Goal: Book appointment/travel/reservation

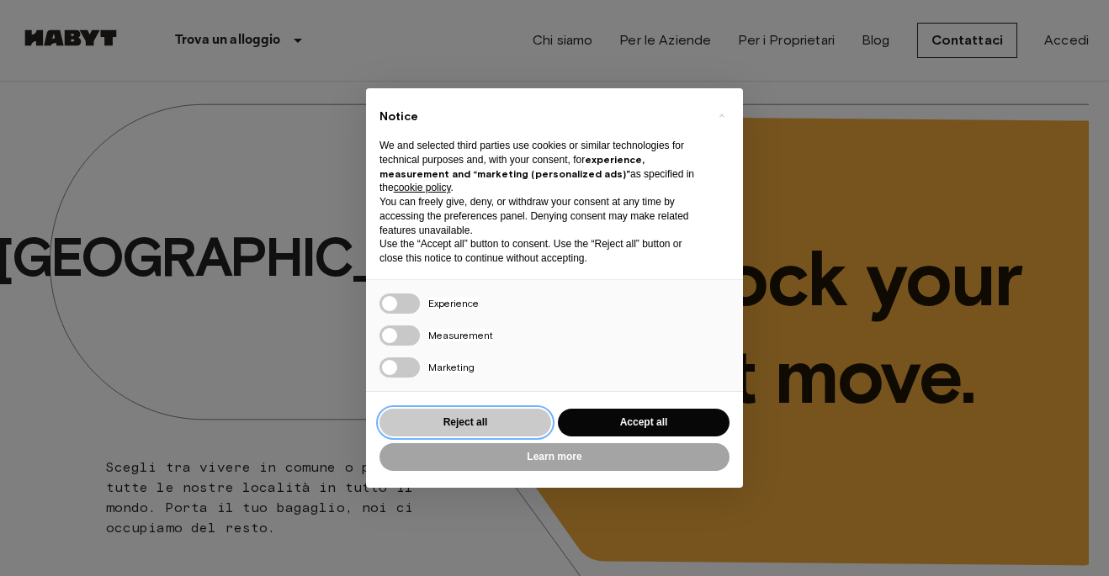
click at [479, 422] on button "Reject all" at bounding box center [466, 423] width 172 height 28
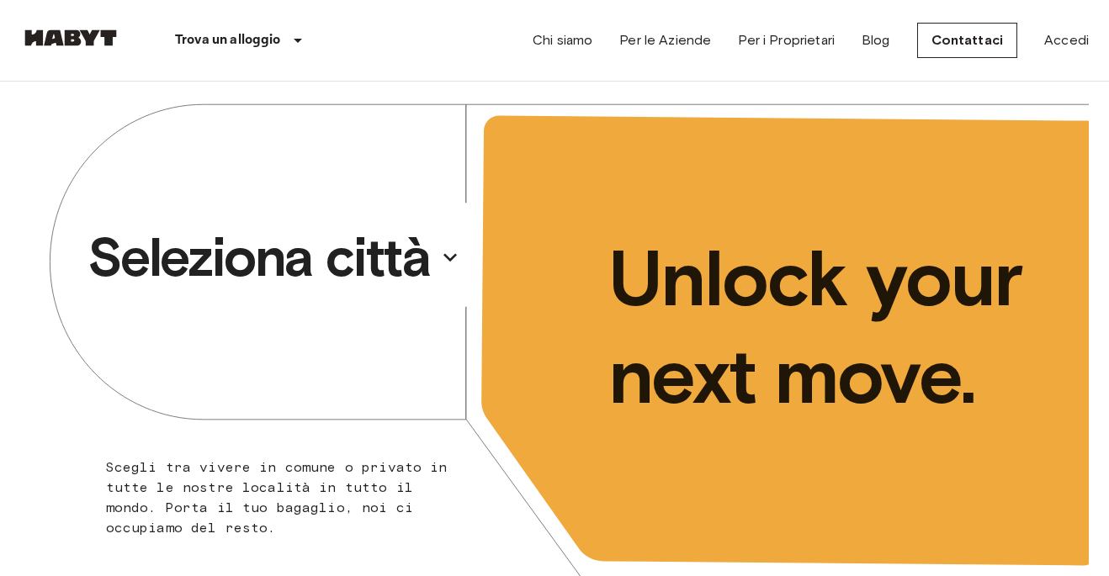
click at [455, 256] on icon "button" at bounding box center [450, 257] width 27 height 27
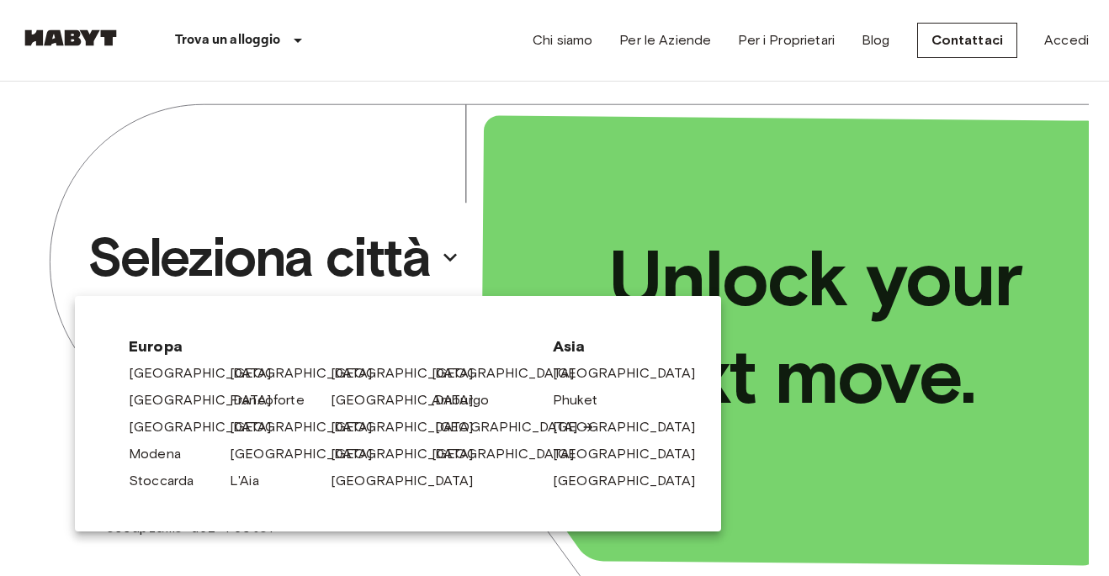
click at [447, 423] on link "[GEOGRAPHIC_DATA]" at bounding box center [515, 427] width 160 height 20
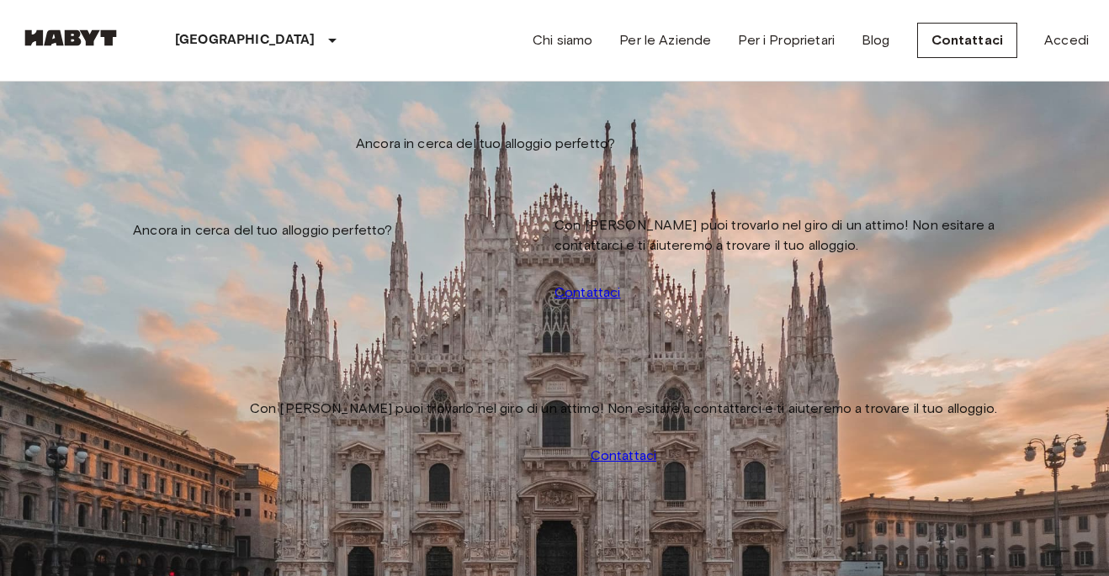
click at [80, 163] on input "Data di check-in" at bounding box center [79, 170] width 119 height 17
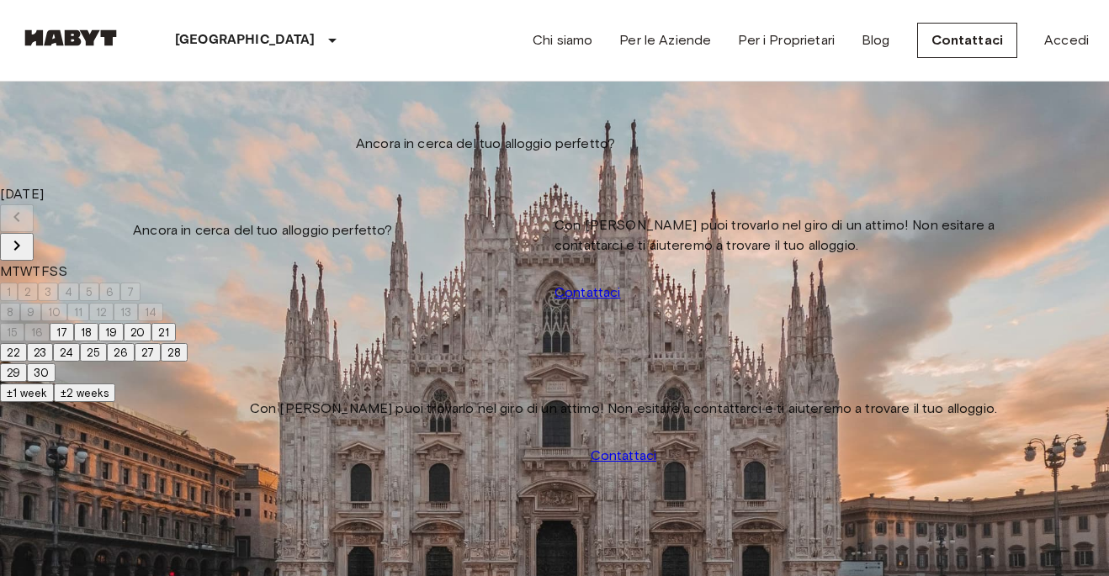
click at [53, 362] on button "23" at bounding box center [40, 352] width 26 height 19
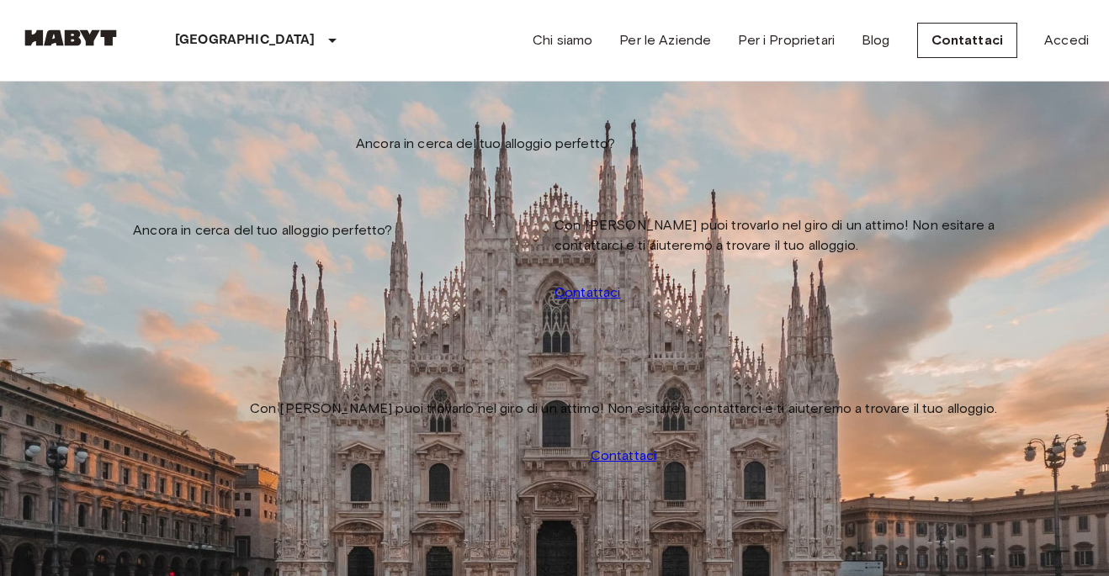
click at [104, 171] on input "**********" at bounding box center [79, 170] width 119 height 17
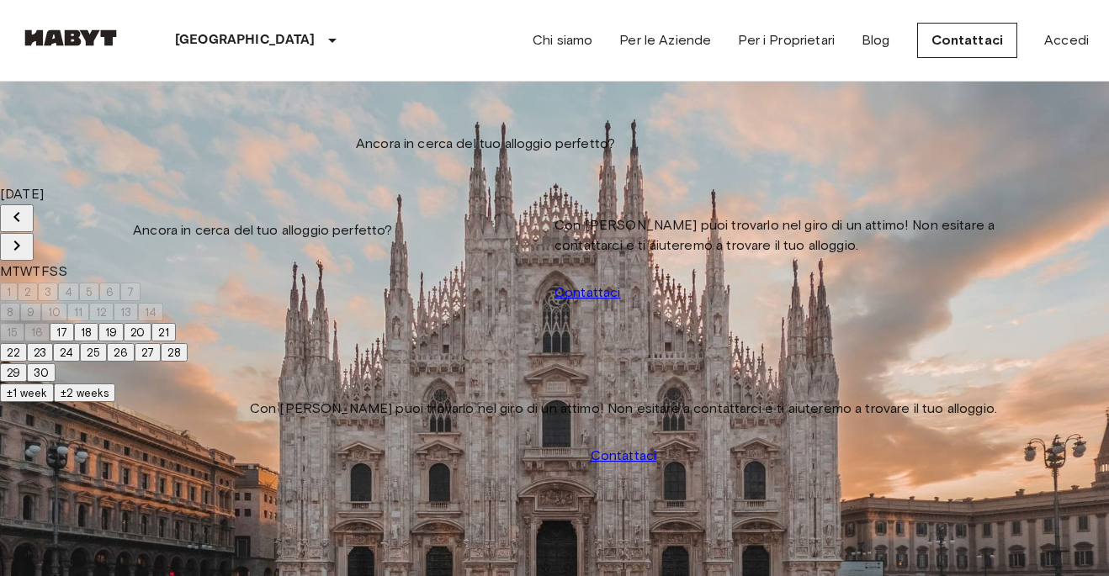
click at [27, 236] on icon "Next month" at bounding box center [17, 246] width 20 height 20
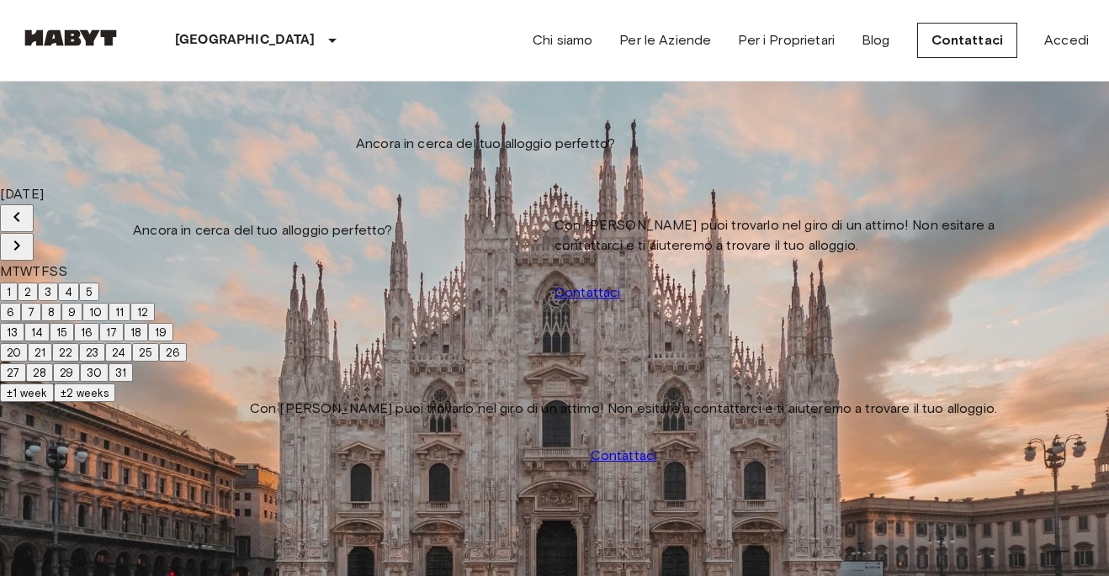
click at [18, 283] on button "1" at bounding box center [9, 292] width 18 height 19
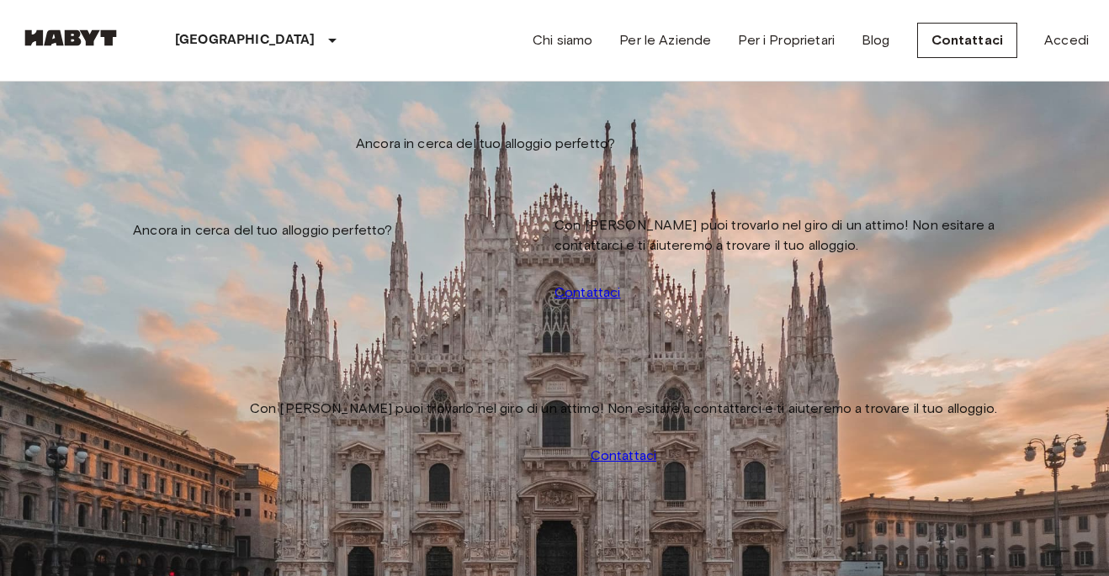
click at [114, 169] on input "**********" at bounding box center [79, 170] width 119 height 17
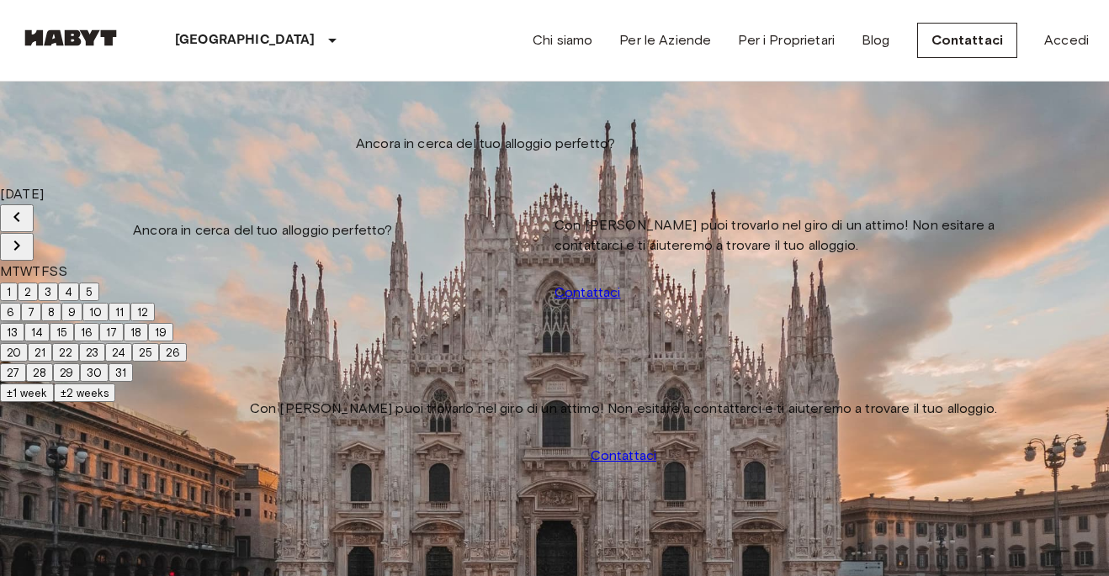
click at [74, 337] on button "15" at bounding box center [62, 332] width 24 height 19
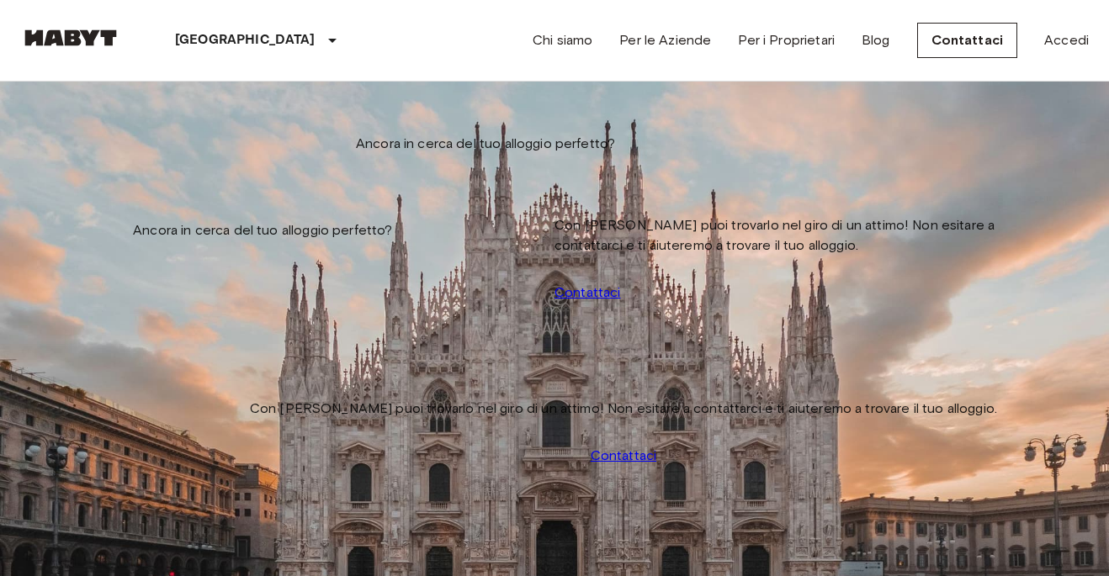
click at [140, 162] on input "**********" at bounding box center [79, 170] width 119 height 17
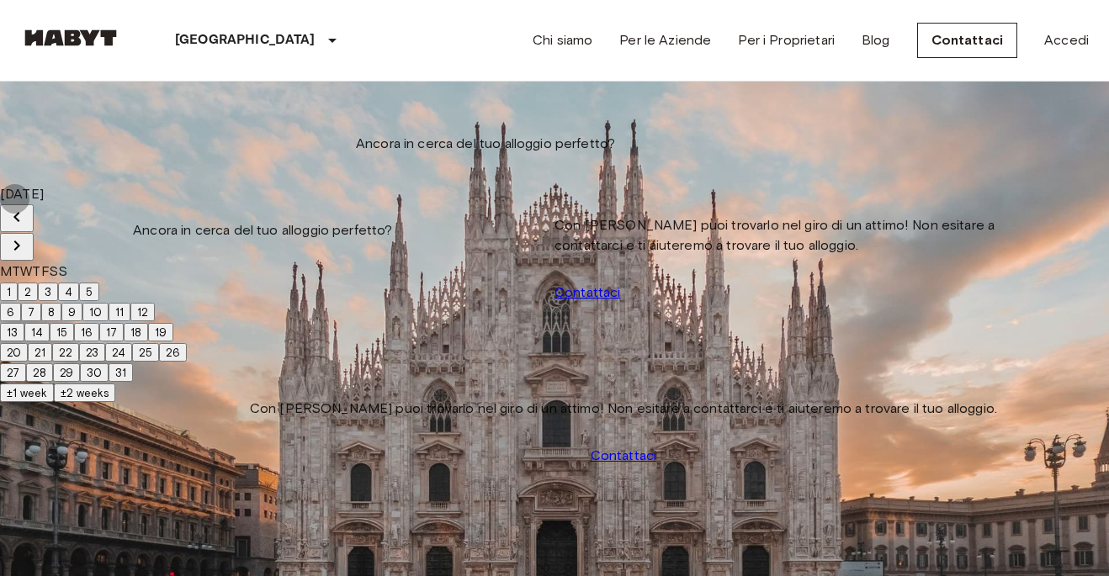
click at [20, 241] on icon "Next month" at bounding box center [17, 246] width 6 height 10
click at [18, 283] on button "1" at bounding box center [9, 292] width 18 height 19
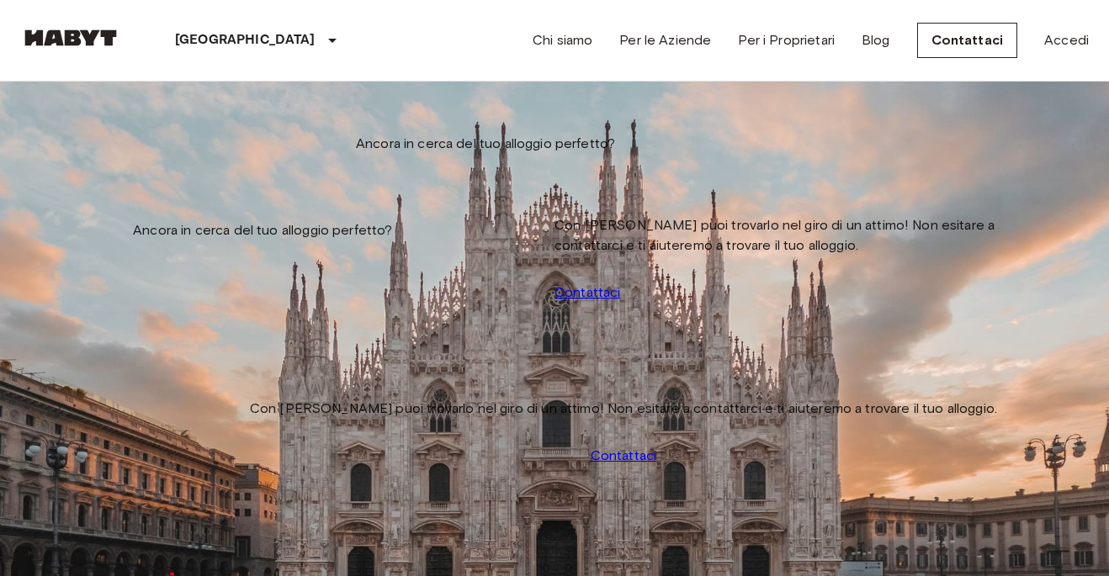
click at [102, 162] on input "**********" at bounding box center [79, 170] width 119 height 17
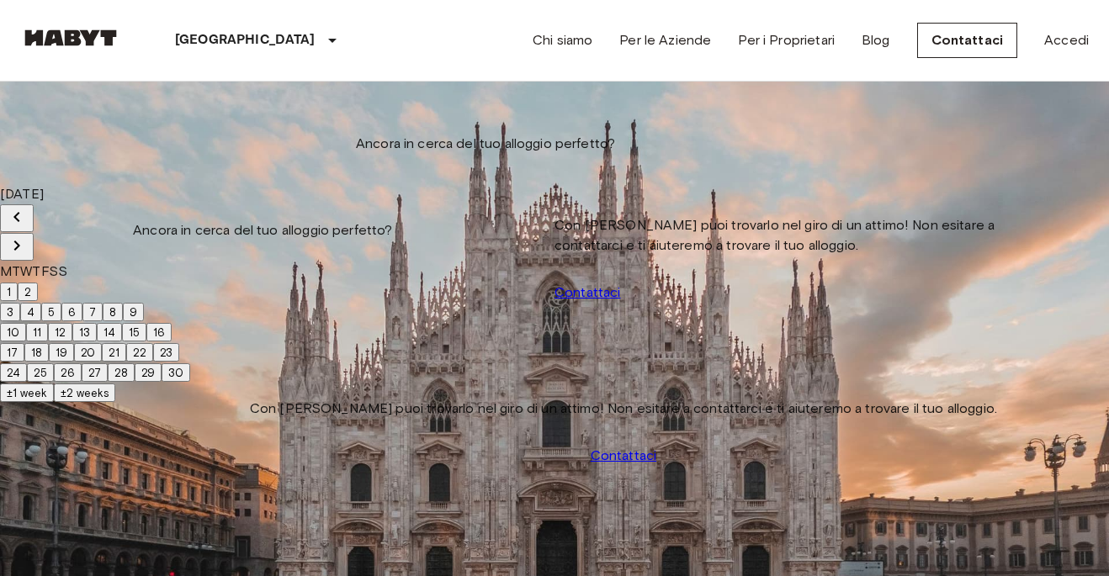
click at [146, 342] on button "15" at bounding box center [134, 332] width 24 height 19
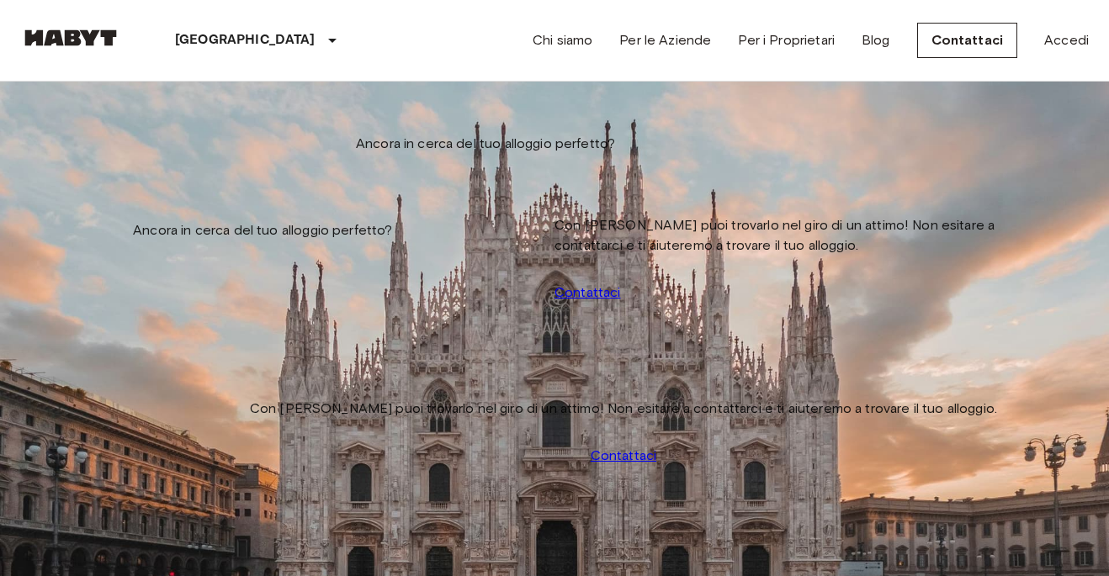
click at [100, 170] on input "**********" at bounding box center [79, 170] width 119 height 17
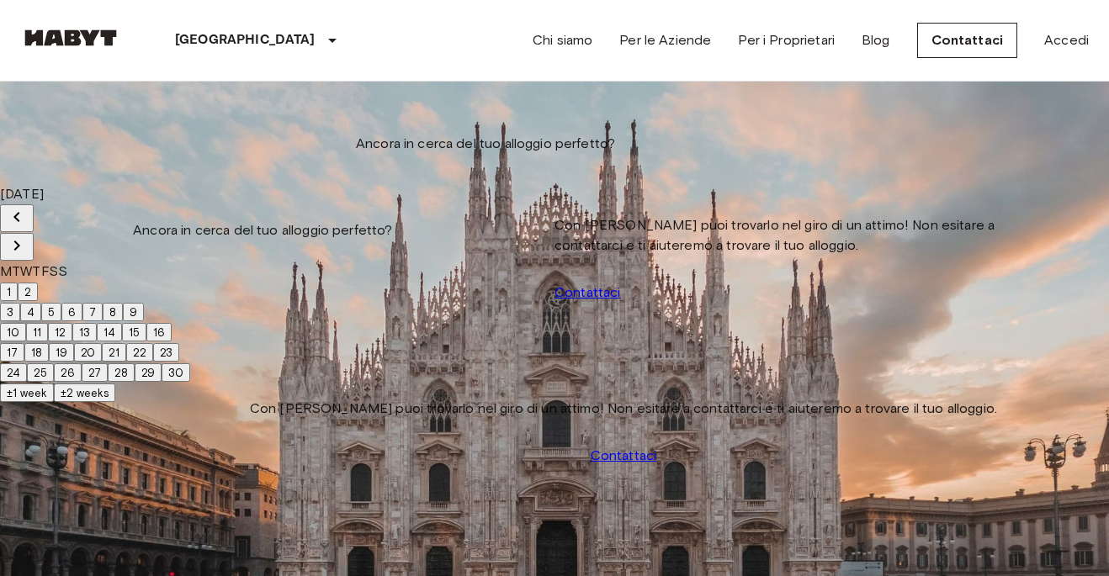
click at [27, 236] on icon "Next month" at bounding box center [17, 246] width 20 height 20
click at [18, 284] on button "1" at bounding box center [9, 292] width 18 height 19
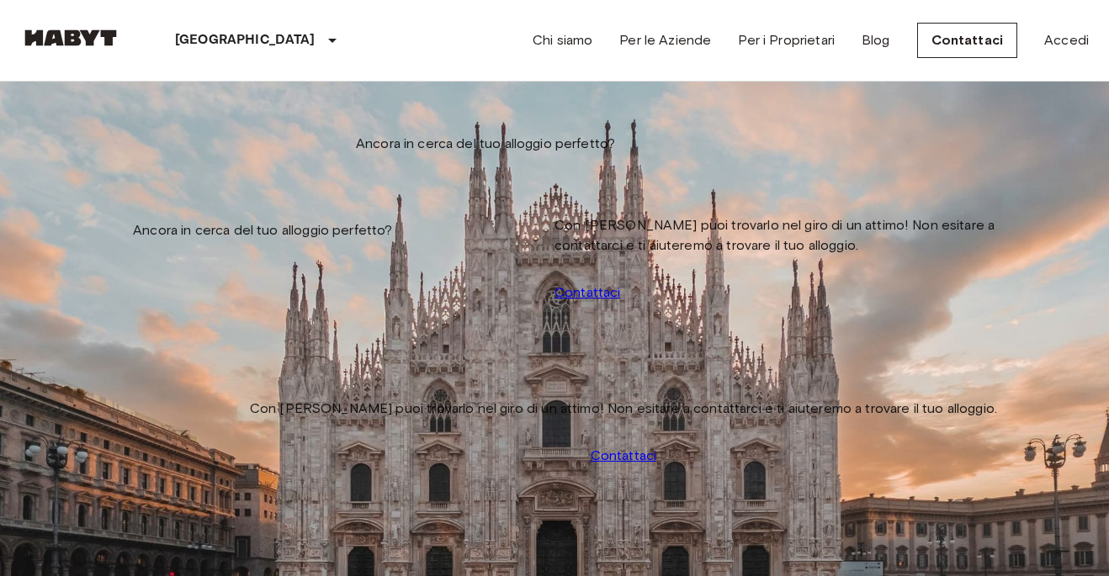
type input "**********"
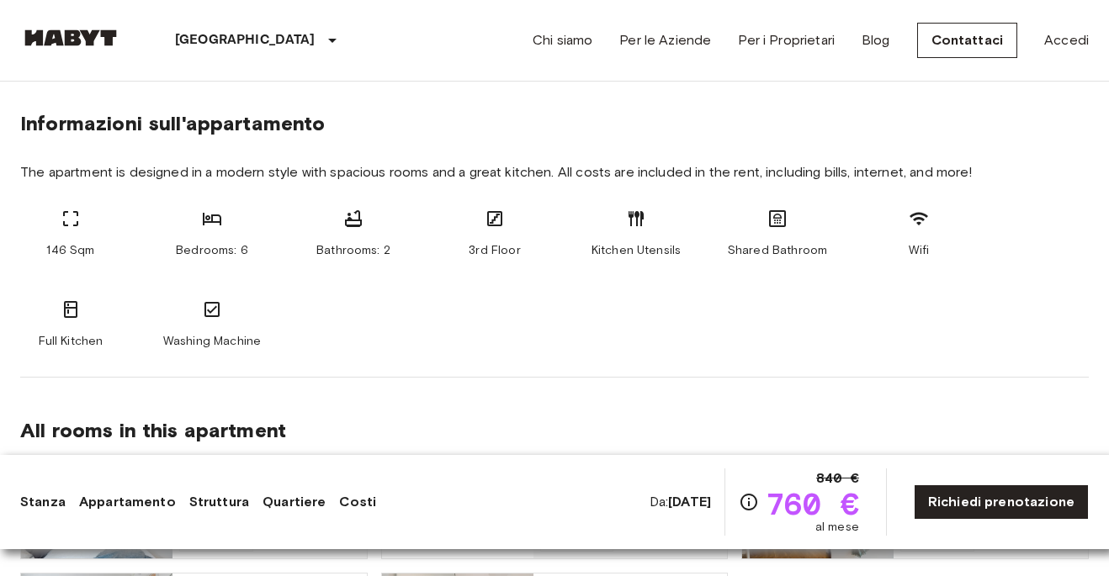
scroll to position [793, 0]
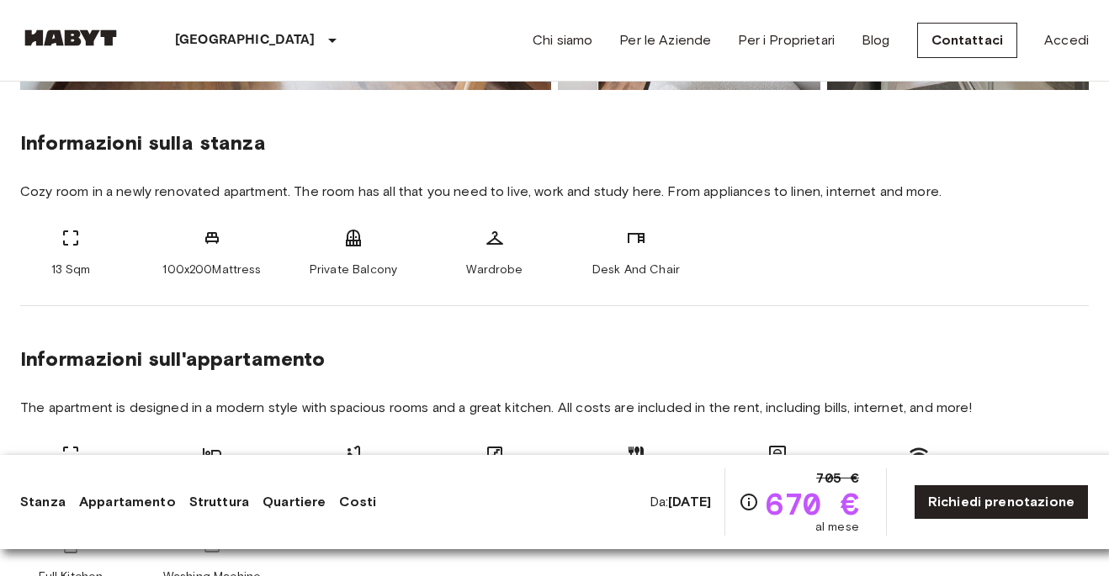
scroll to position [770, 0]
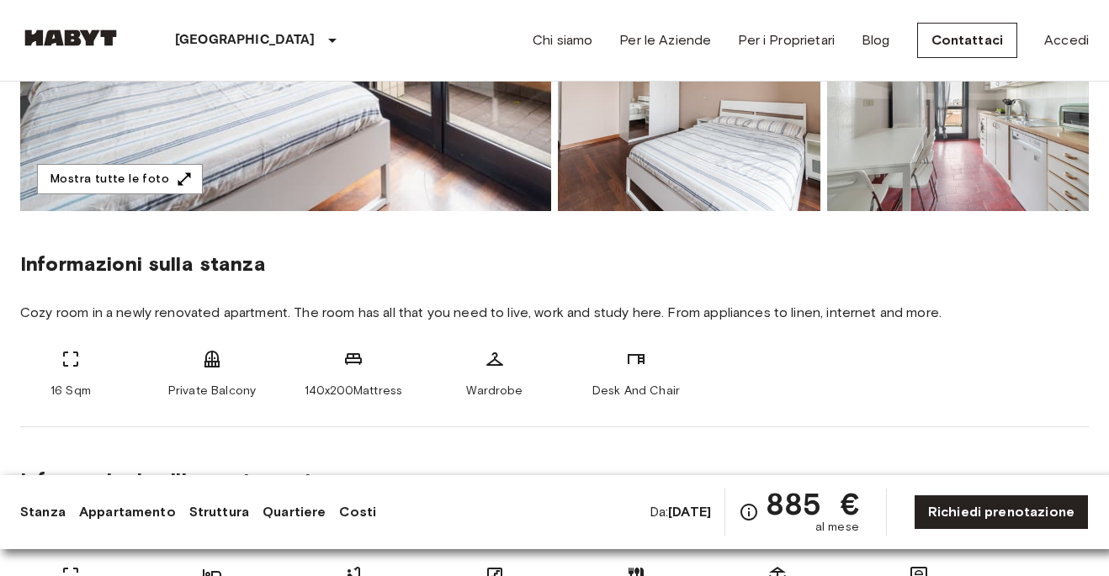
scroll to position [730, 0]
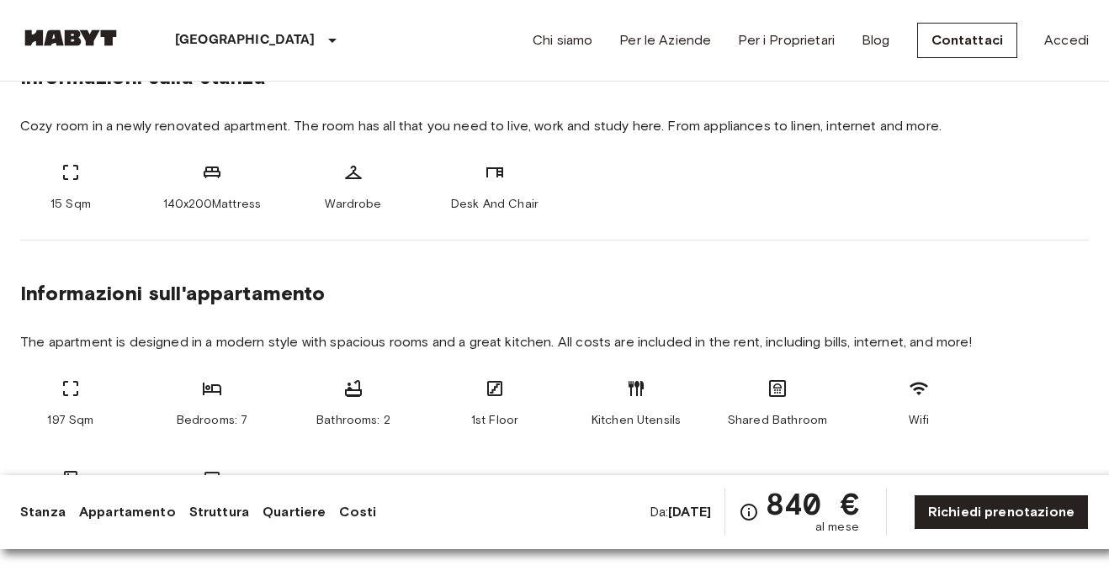
scroll to position [818, 0]
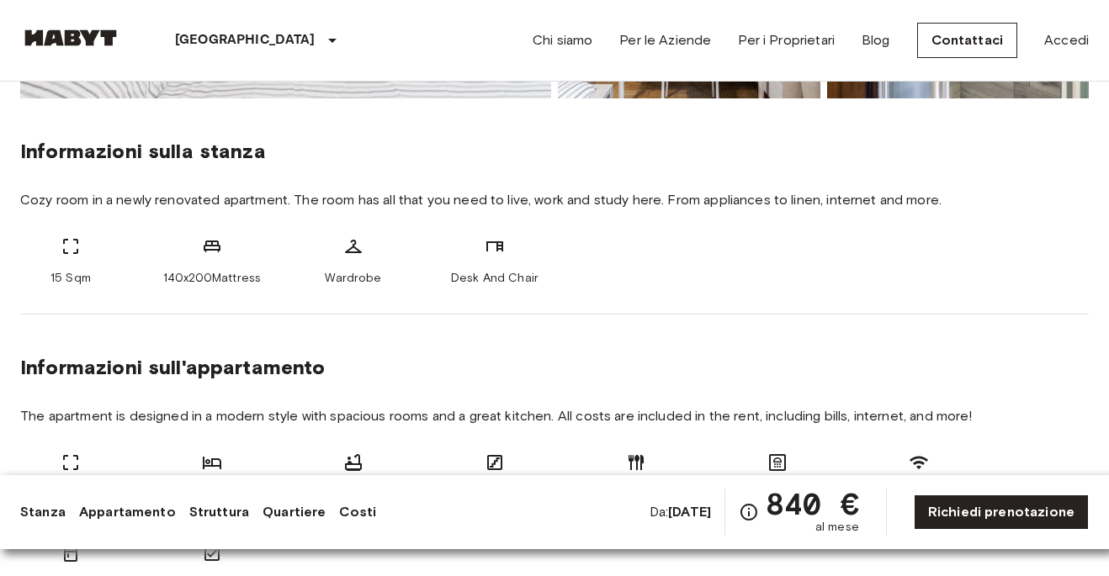
scroll to position [563, 0]
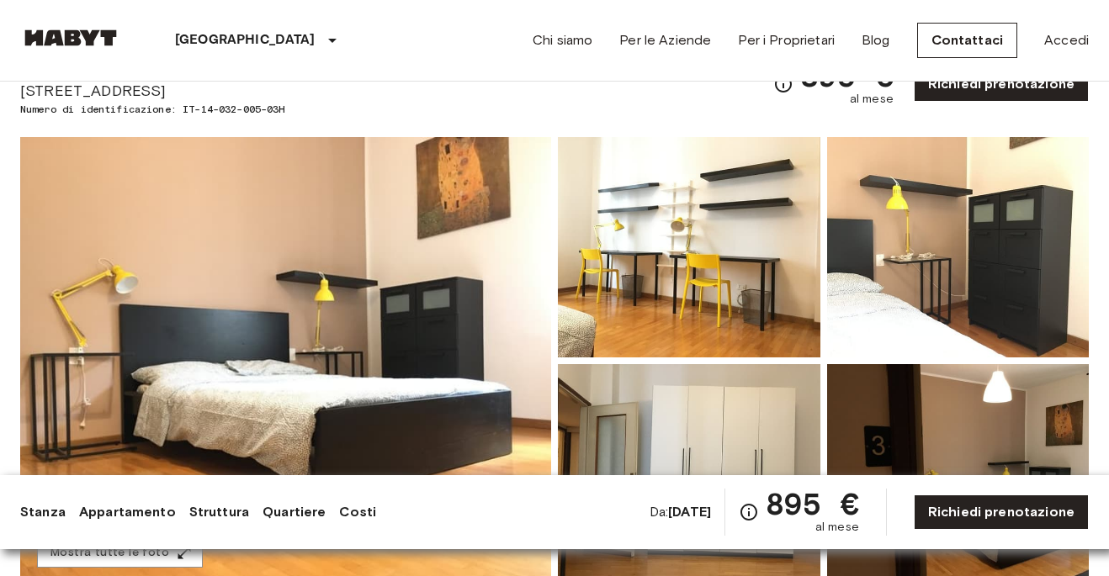
scroll to position [88, 0]
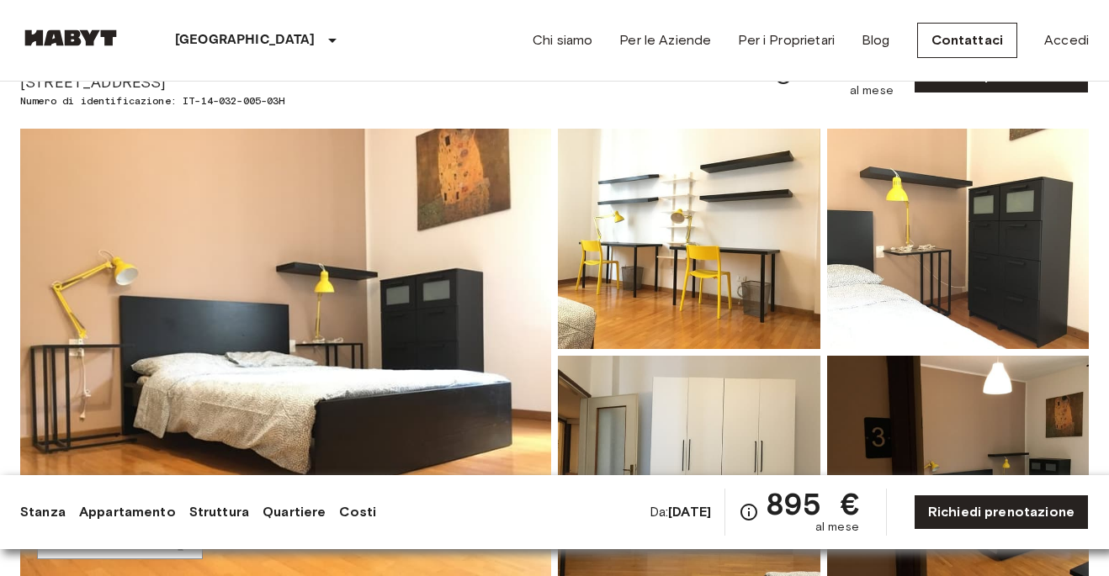
click at [320, 279] on img at bounding box center [285, 353] width 531 height 448
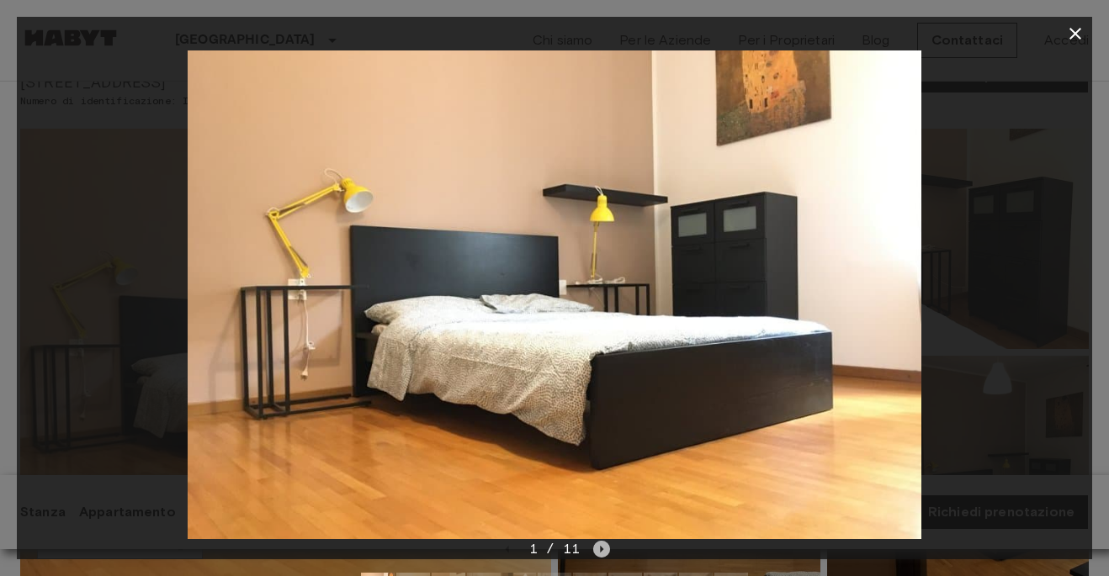
click at [598, 551] on icon "Next image" at bounding box center [601, 549] width 17 height 17
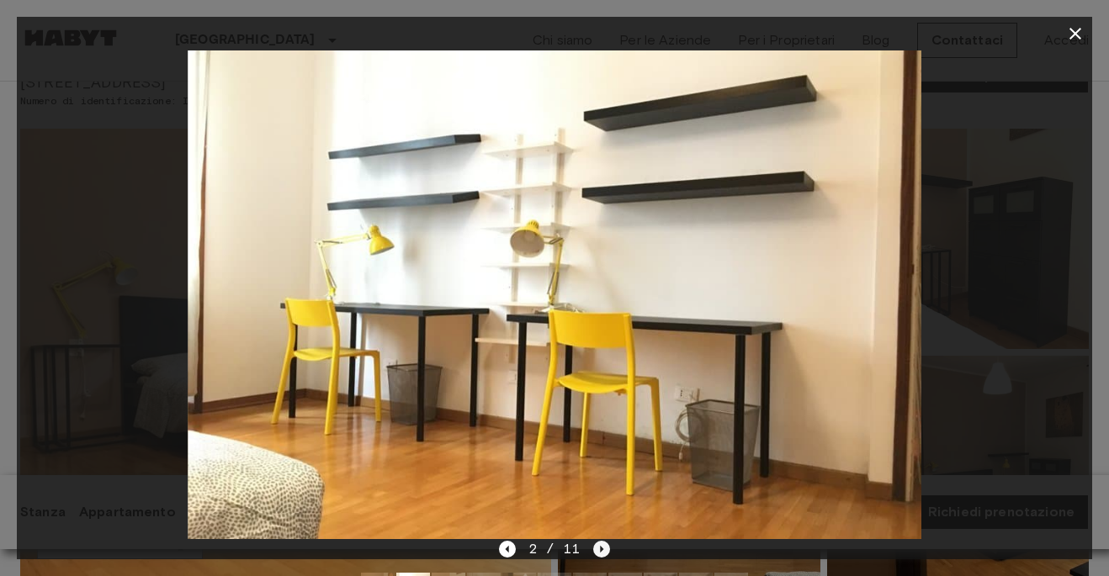
click at [598, 551] on icon "Next image" at bounding box center [601, 549] width 17 height 17
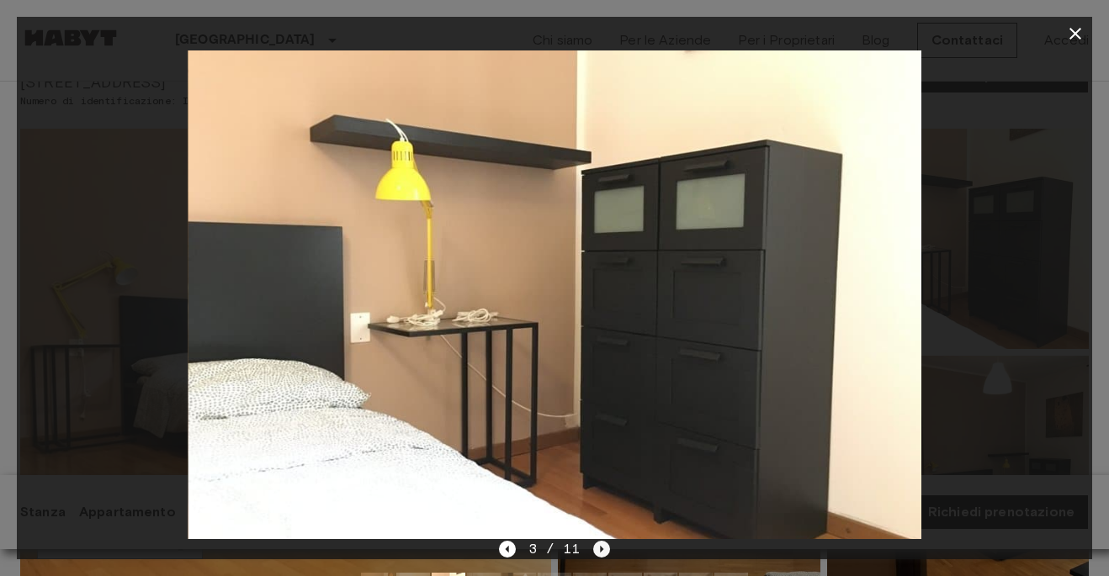
click at [598, 551] on icon "Next image" at bounding box center [601, 549] width 17 height 17
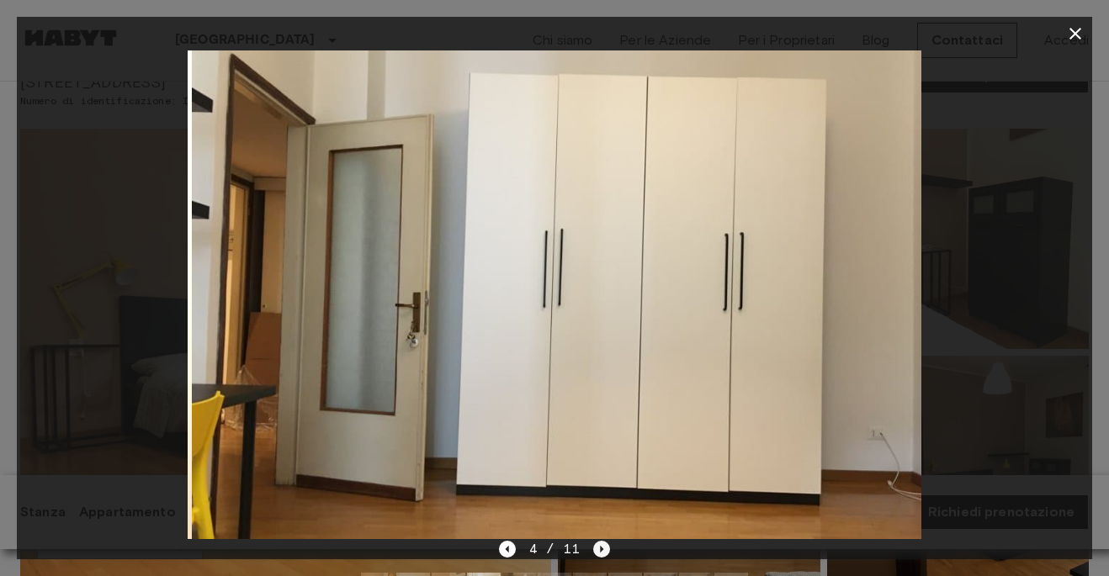
click at [598, 551] on icon "Next image" at bounding box center [601, 549] width 17 height 17
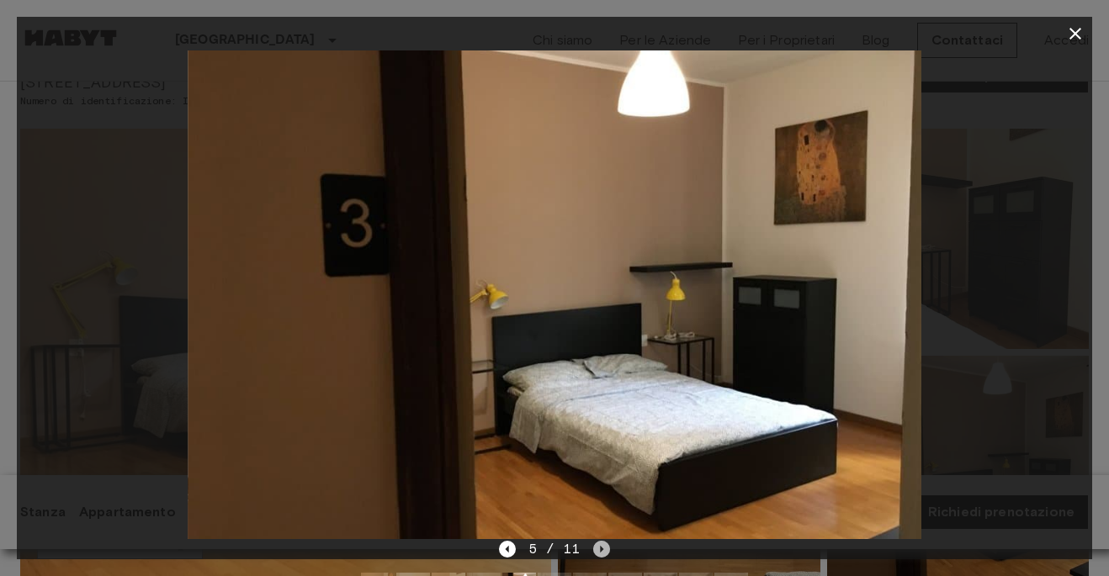
click at [598, 551] on icon "Next image" at bounding box center [601, 549] width 17 height 17
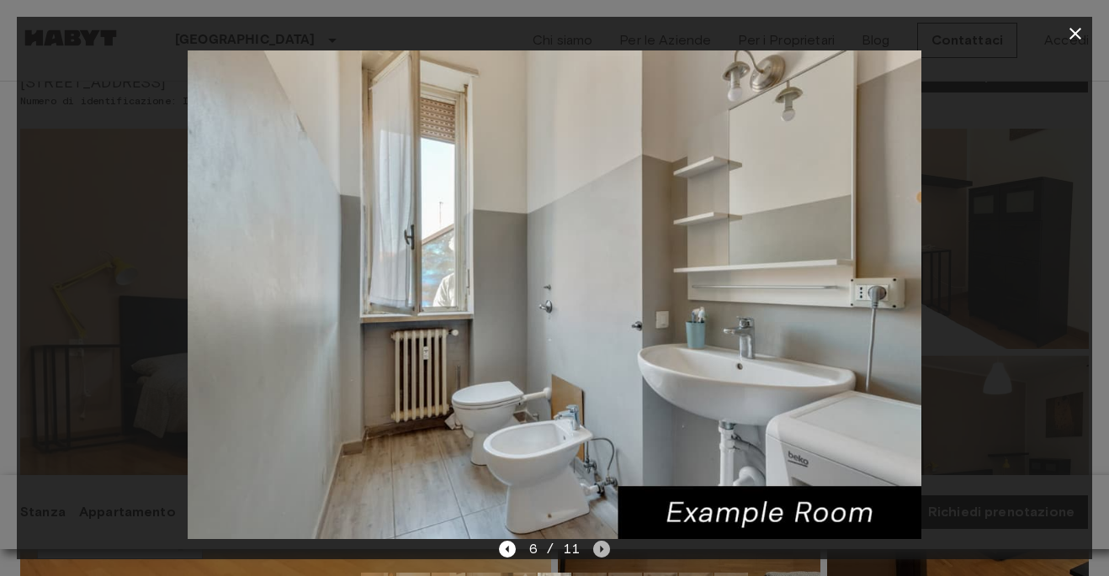
click at [598, 551] on icon "Next image" at bounding box center [601, 549] width 17 height 17
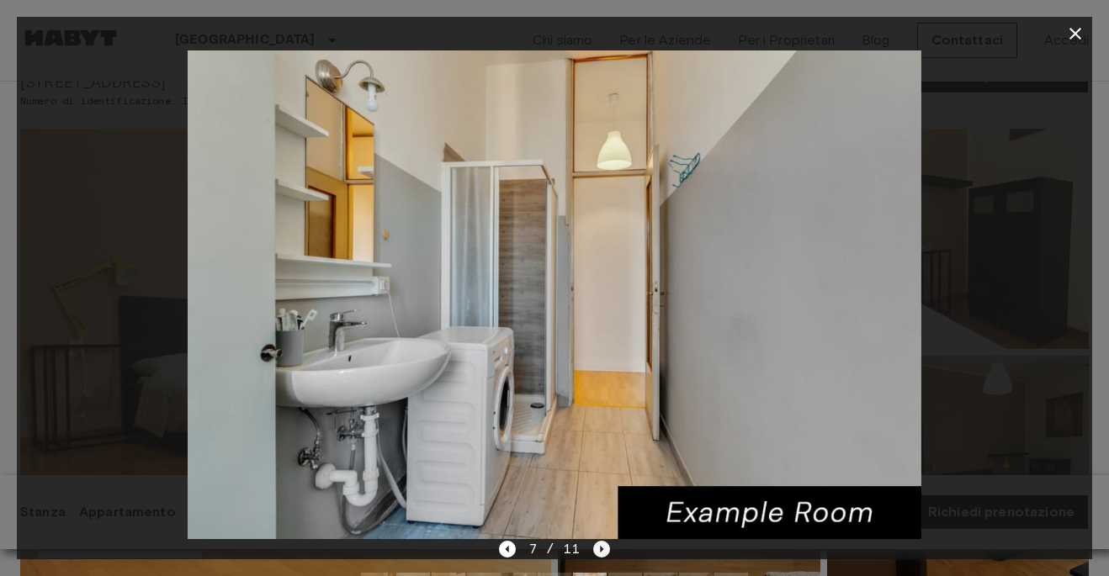
click at [598, 551] on icon "Next image" at bounding box center [601, 549] width 17 height 17
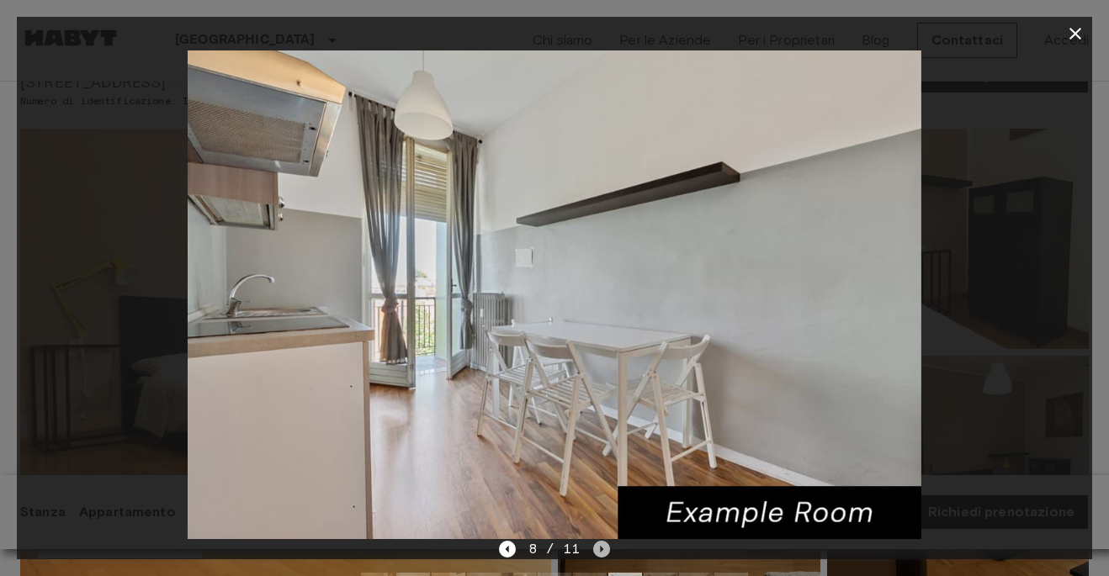
click at [598, 551] on icon "Next image" at bounding box center [601, 549] width 17 height 17
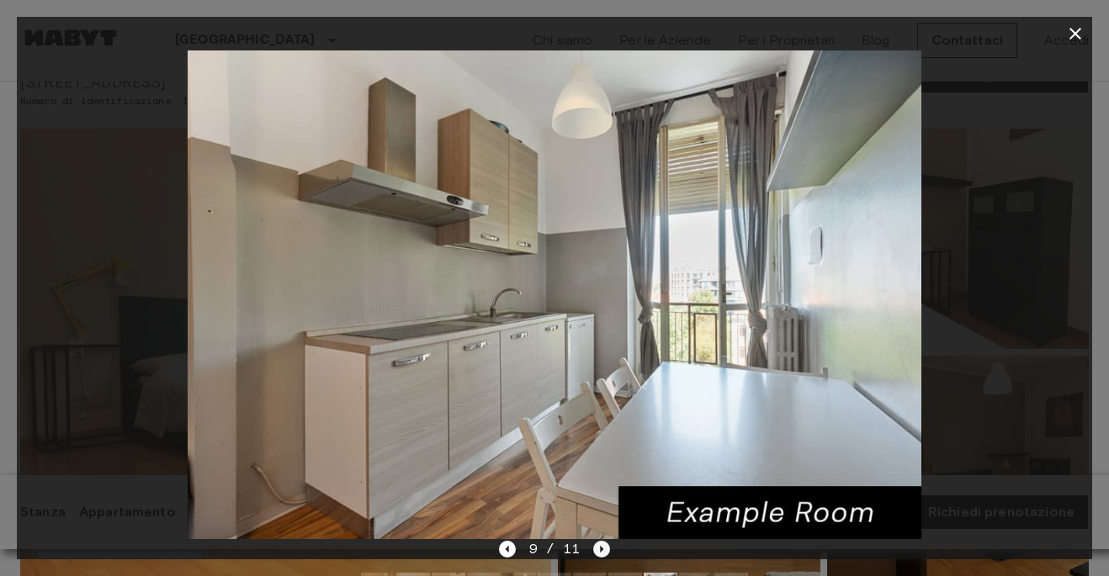
click at [598, 551] on icon "Next image" at bounding box center [601, 549] width 17 height 17
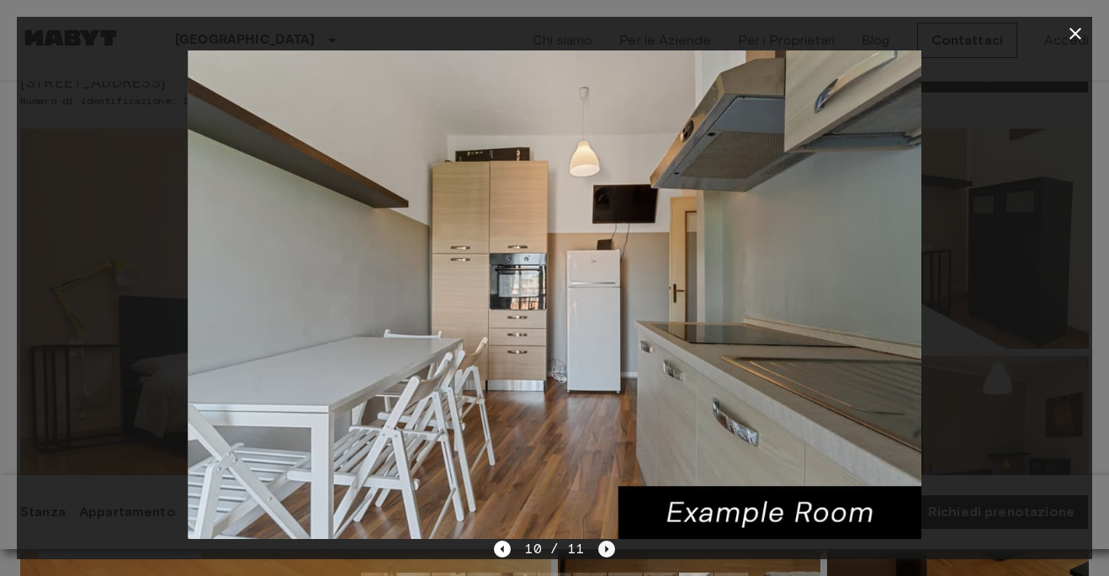
click at [598, 551] on icon "Next image" at bounding box center [606, 549] width 17 height 17
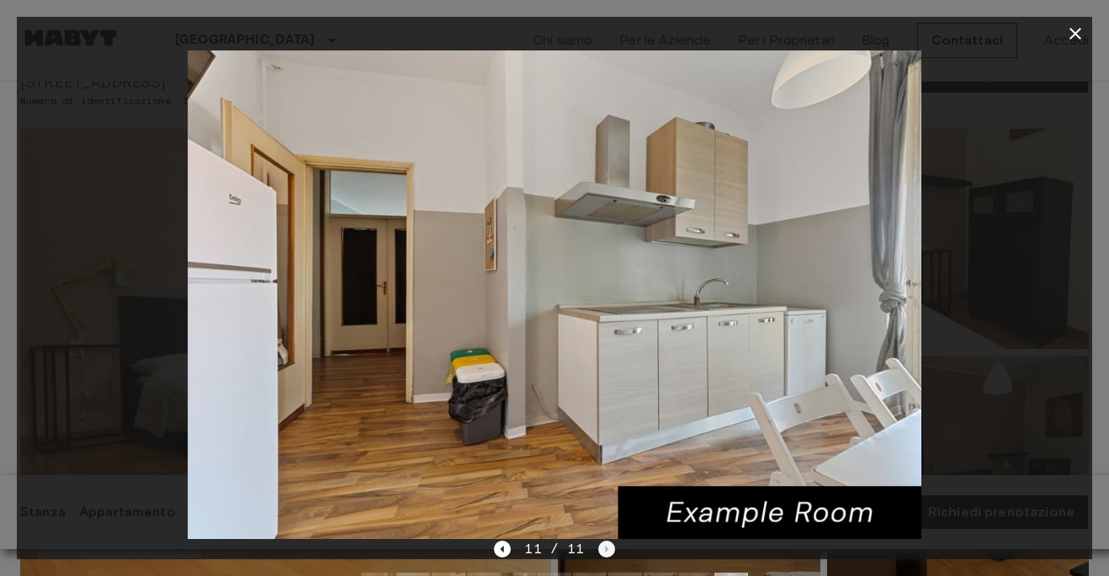
click at [598, 551] on div "11 / 11" at bounding box center [554, 549] width 120 height 20
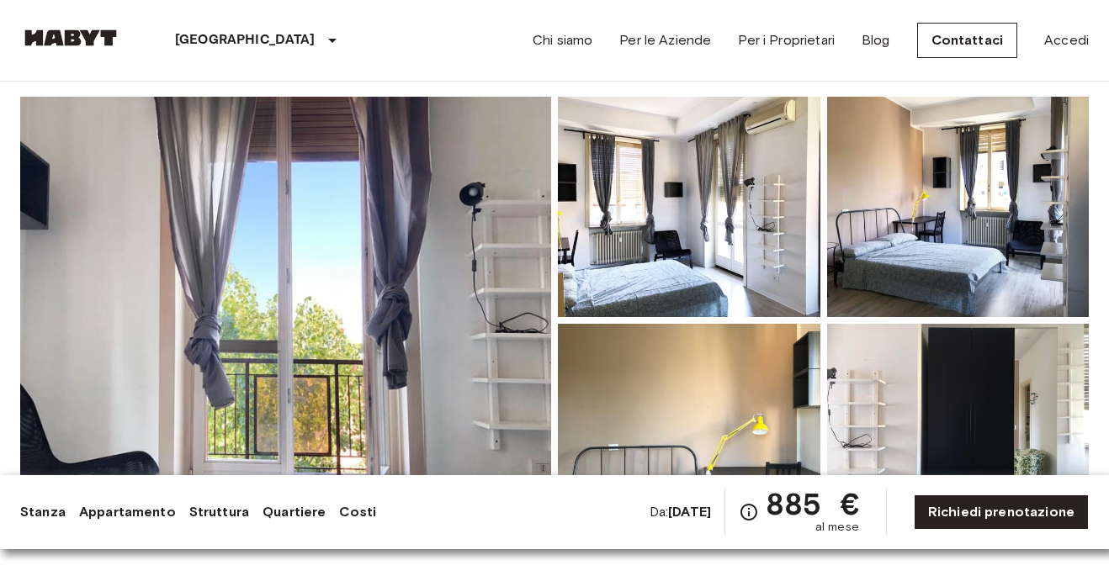
scroll to position [102, 0]
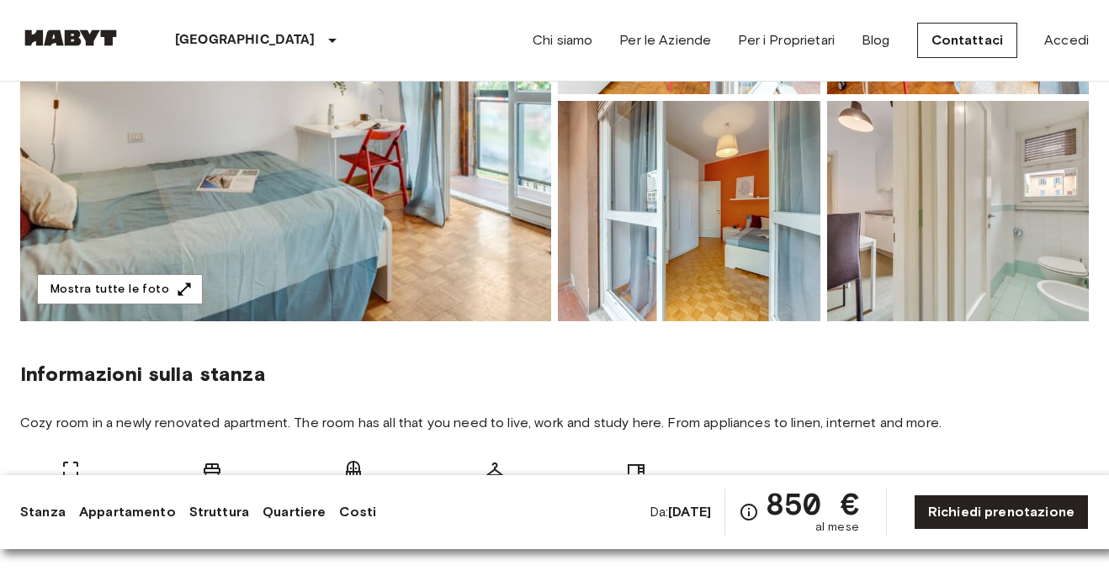
scroll to position [347, 0]
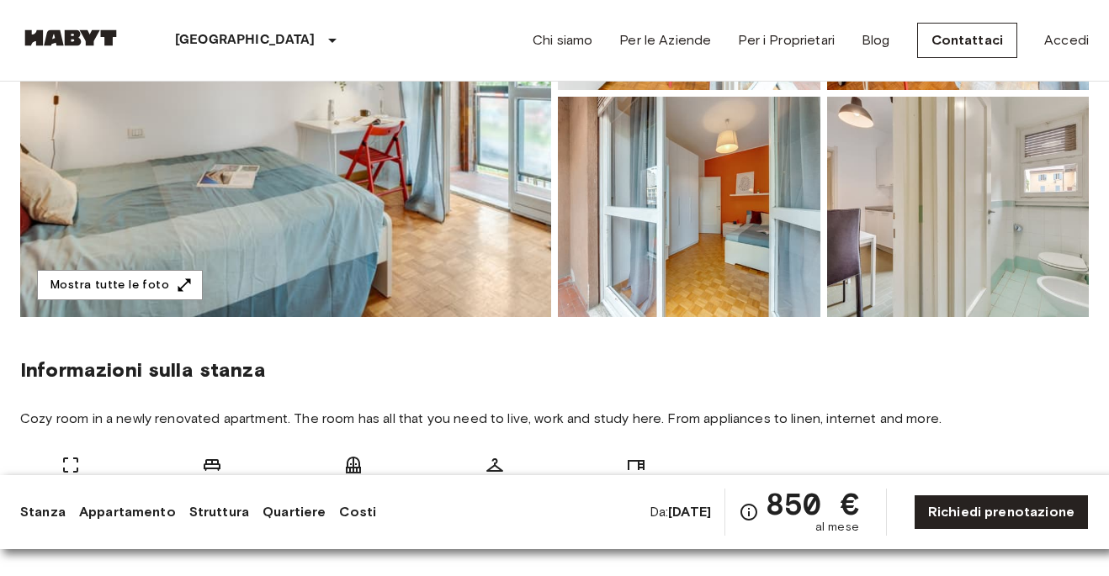
click at [1045, 232] on img at bounding box center [958, 207] width 263 height 220
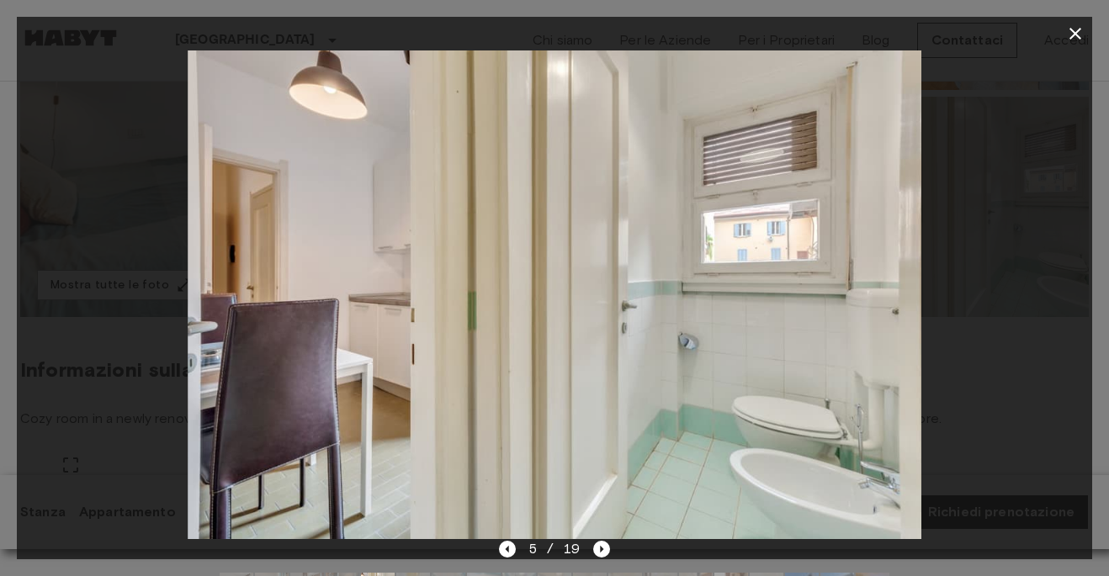
click at [1074, 32] on icon "button" at bounding box center [1076, 34] width 12 height 12
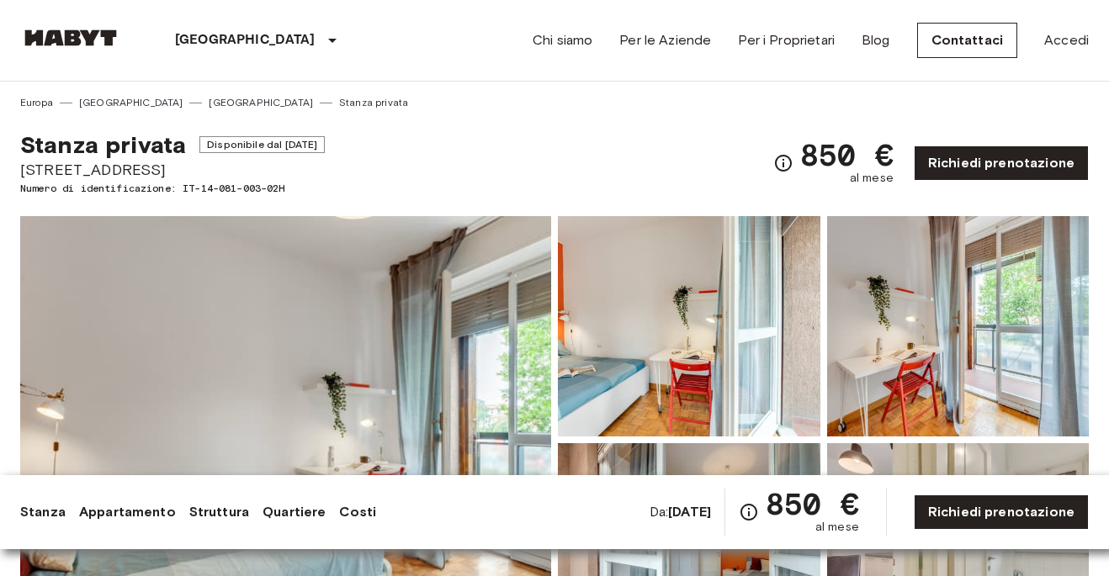
scroll to position [0, 0]
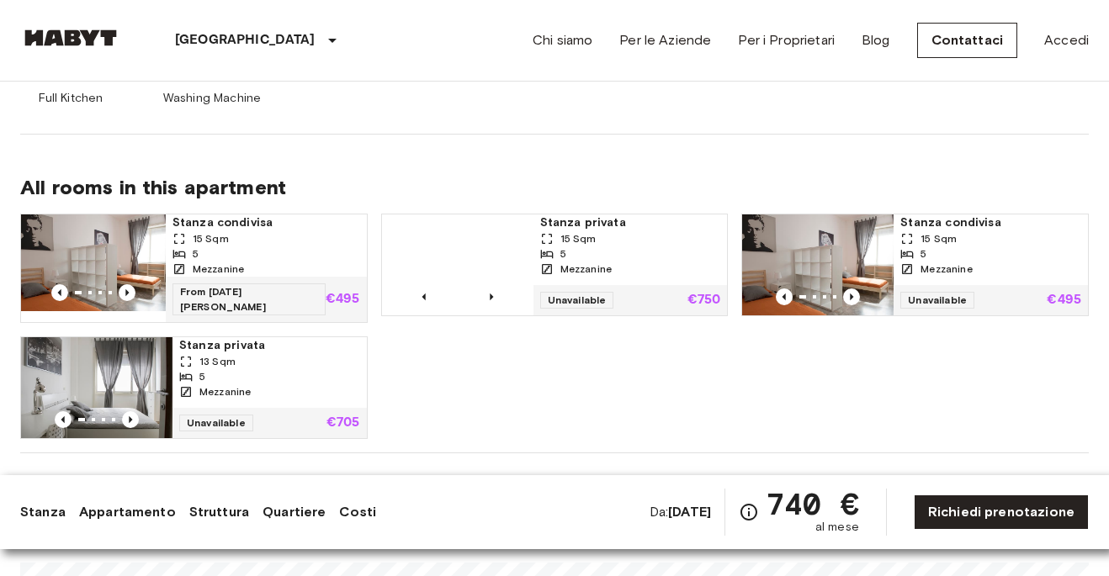
scroll to position [1076, 0]
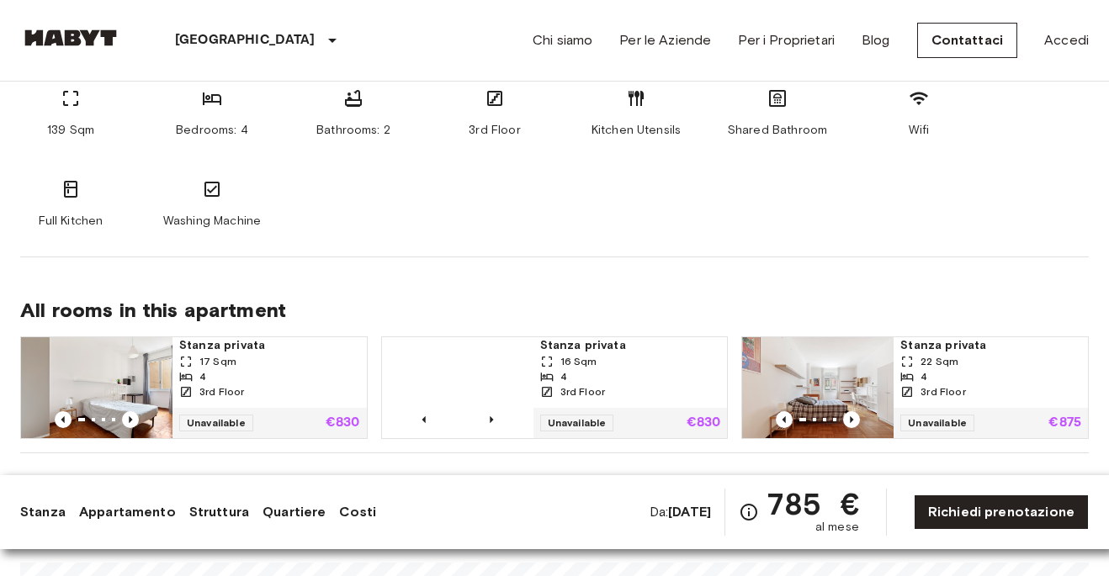
scroll to position [927, 0]
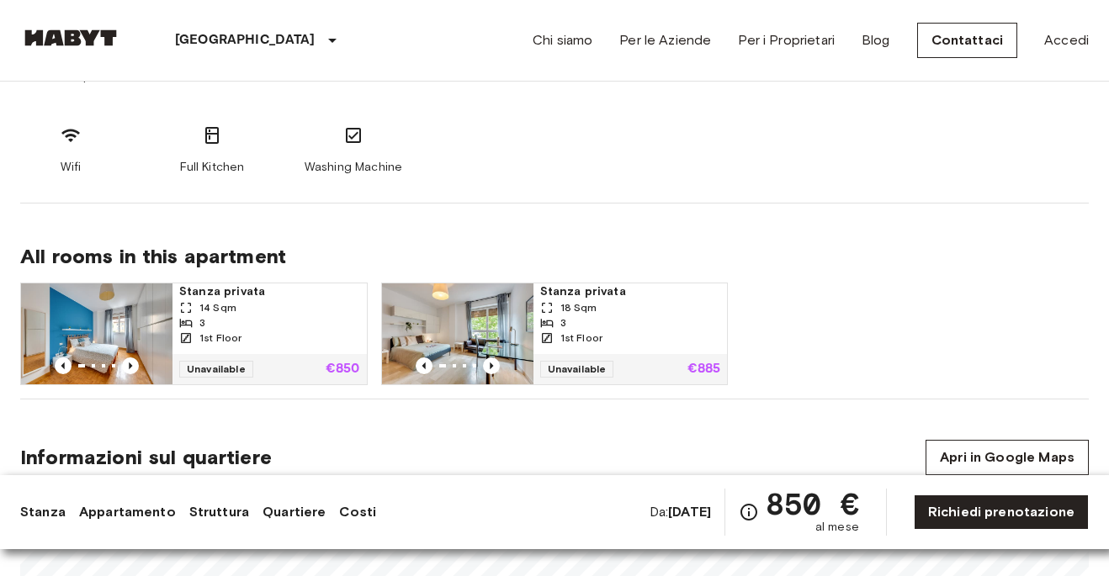
scroll to position [984, 0]
click at [226, 287] on span "Stanza privata" at bounding box center [269, 292] width 181 height 17
click at [582, 289] on span "Stanza privata" at bounding box center [630, 292] width 181 height 17
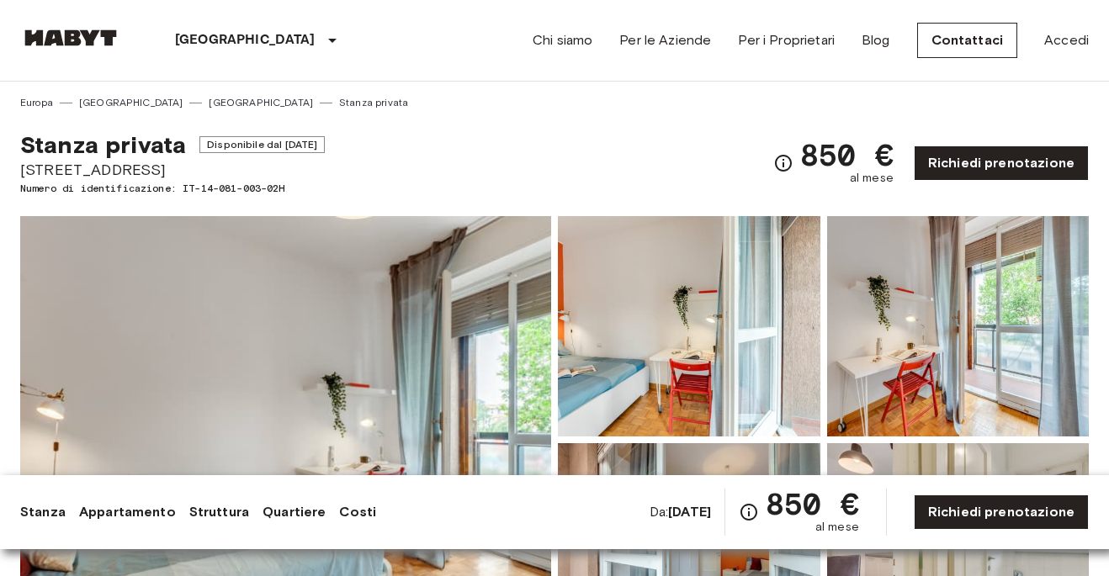
scroll to position [0, 0]
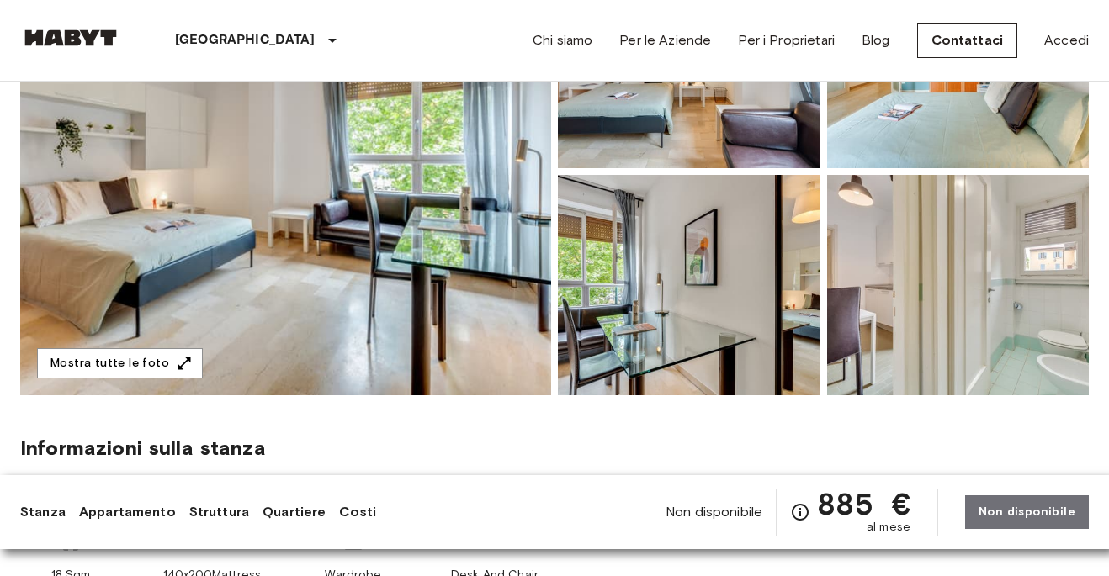
scroll to position [268, 0]
click at [158, 362] on button "Mostra tutte le foto" at bounding box center [120, 363] width 166 height 31
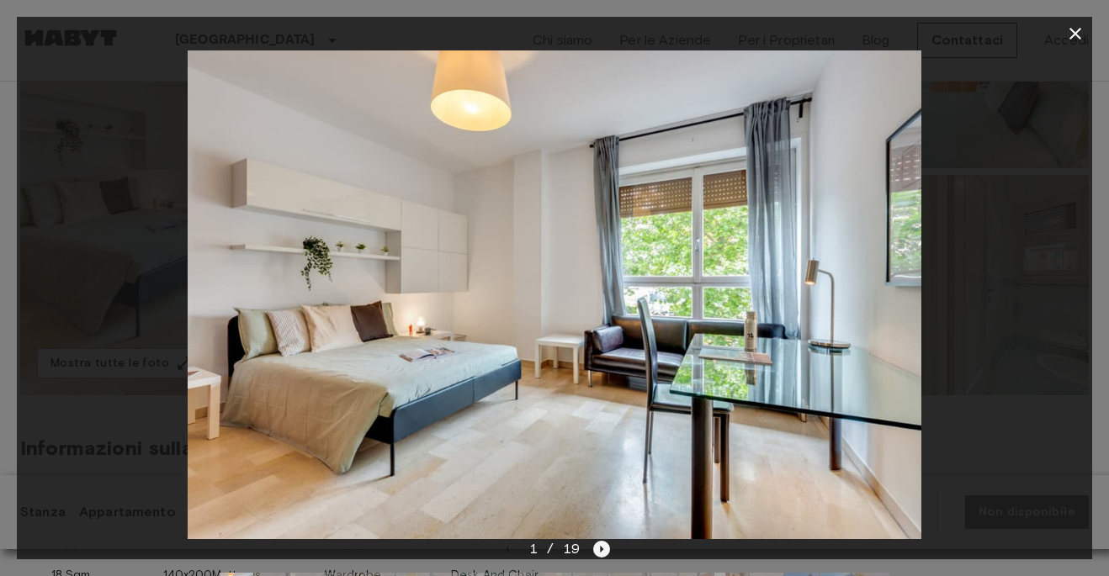
click at [597, 550] on icon "Next image" at bounding box center [601, 549] width 17 height 17
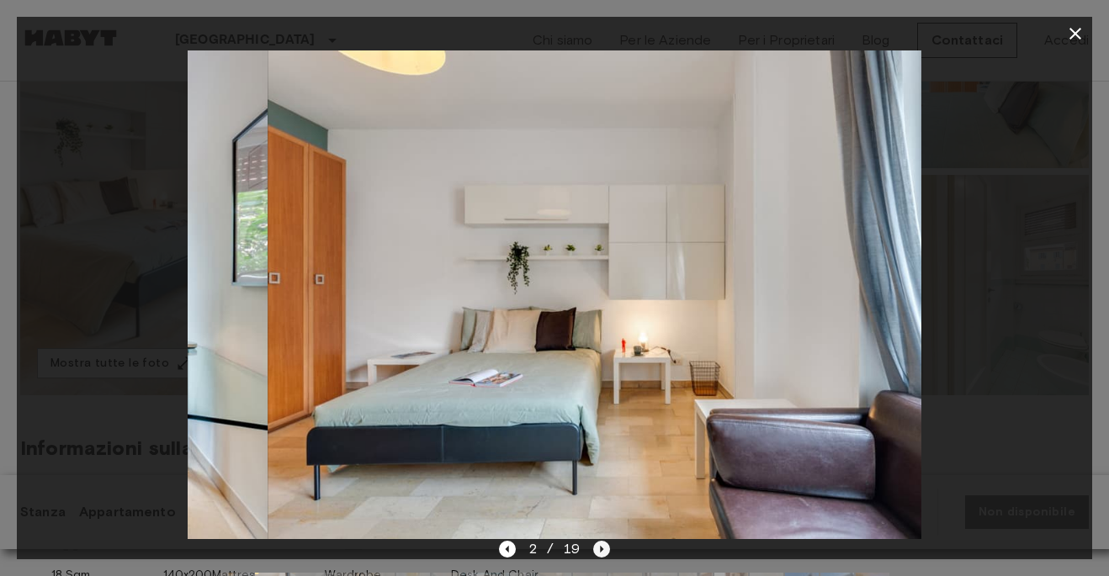
click at [597, 550] on icon "Next image" at bounding box center [601, 549] width 17 height 17
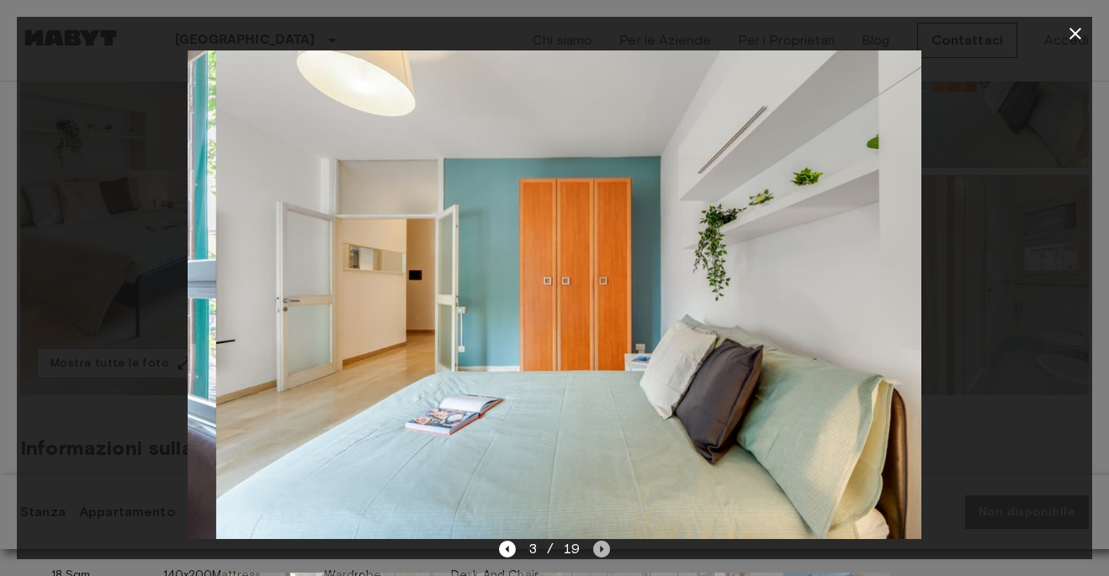
click at [597, 550] on icon "Next image" at bounding box center [601, 549] width 17 height 17
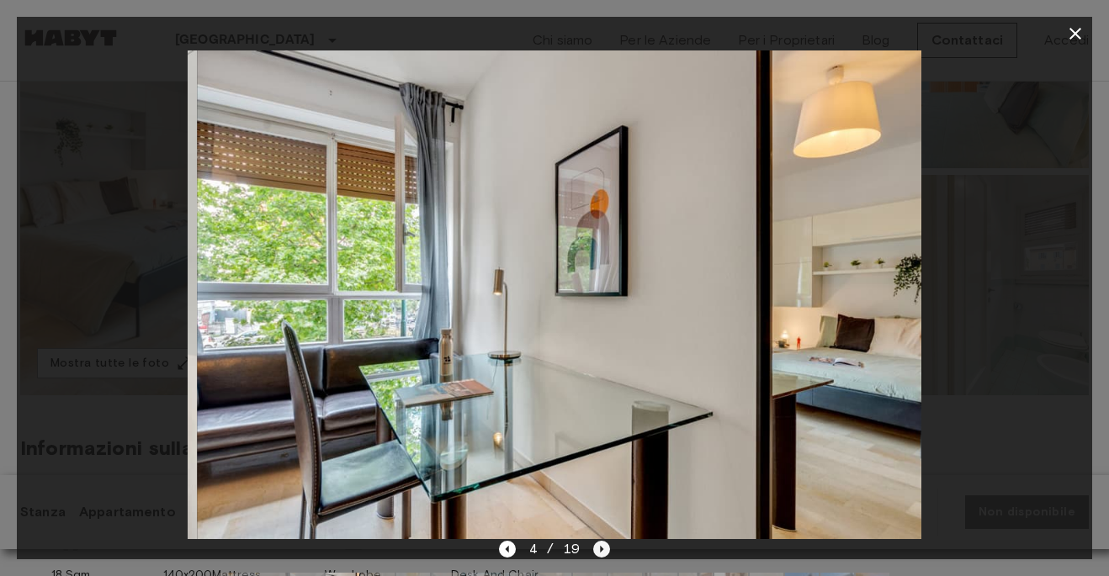
click at [597, 550] on icon "Next image" at bounding box center [601, 549] width 17 height 17
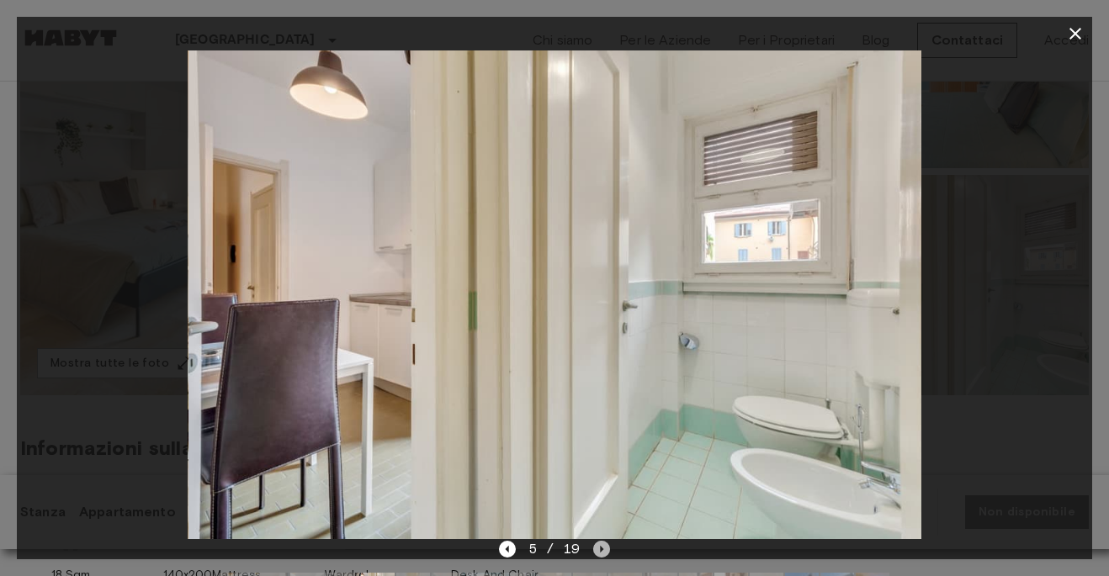
click at [597, 550] on icon "Next image" at bounding box center [601, 549] width 17 height 17
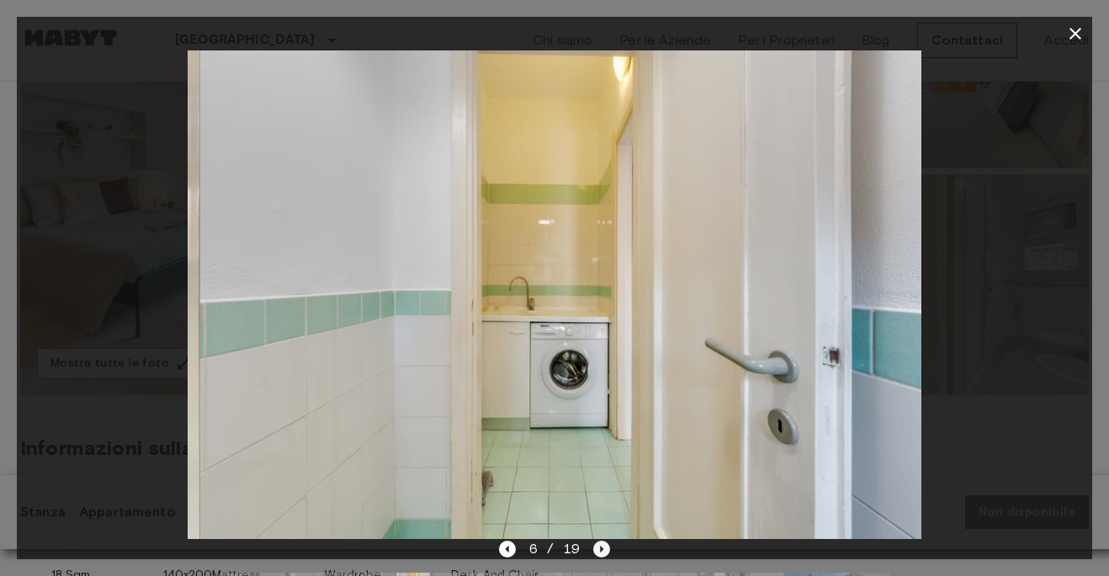
click at [597, 550] on icon "Next image" at bounding box center [601, 549] width 17 height 17
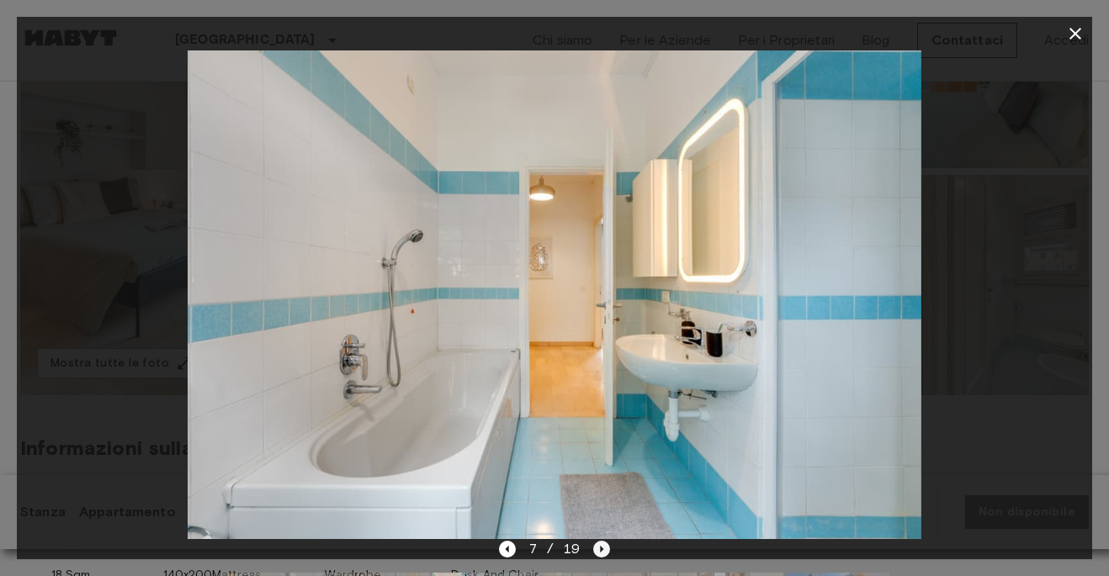
click at [597, 550] on icon "Next image" at bounding box center [601, 549] width 17 height 17
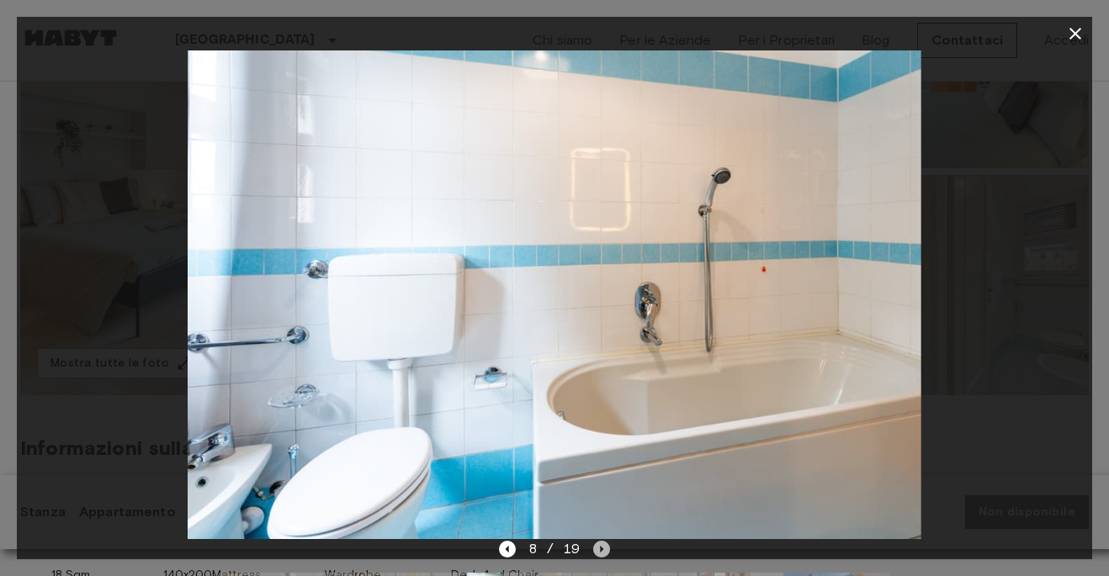
click at [597, 550] on icon "Next image" at bounding box center [601, 549] width 17 height 17
